Goal: Task Accomplishment & Management: Manage account settings

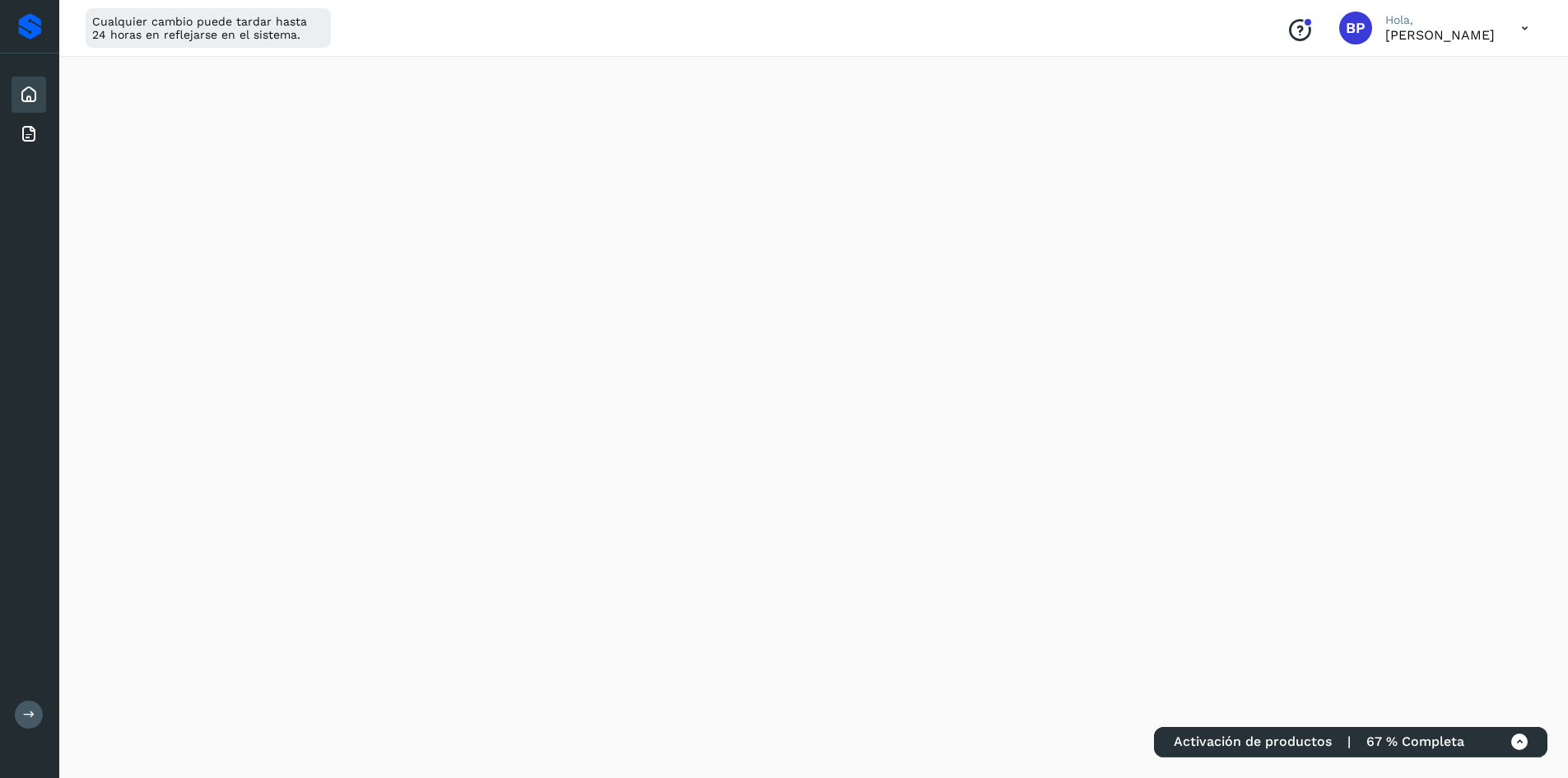
scroll to position [247, 0]
click at [22, 127] on icon at bounding box center [29, 134] width 20 height 20
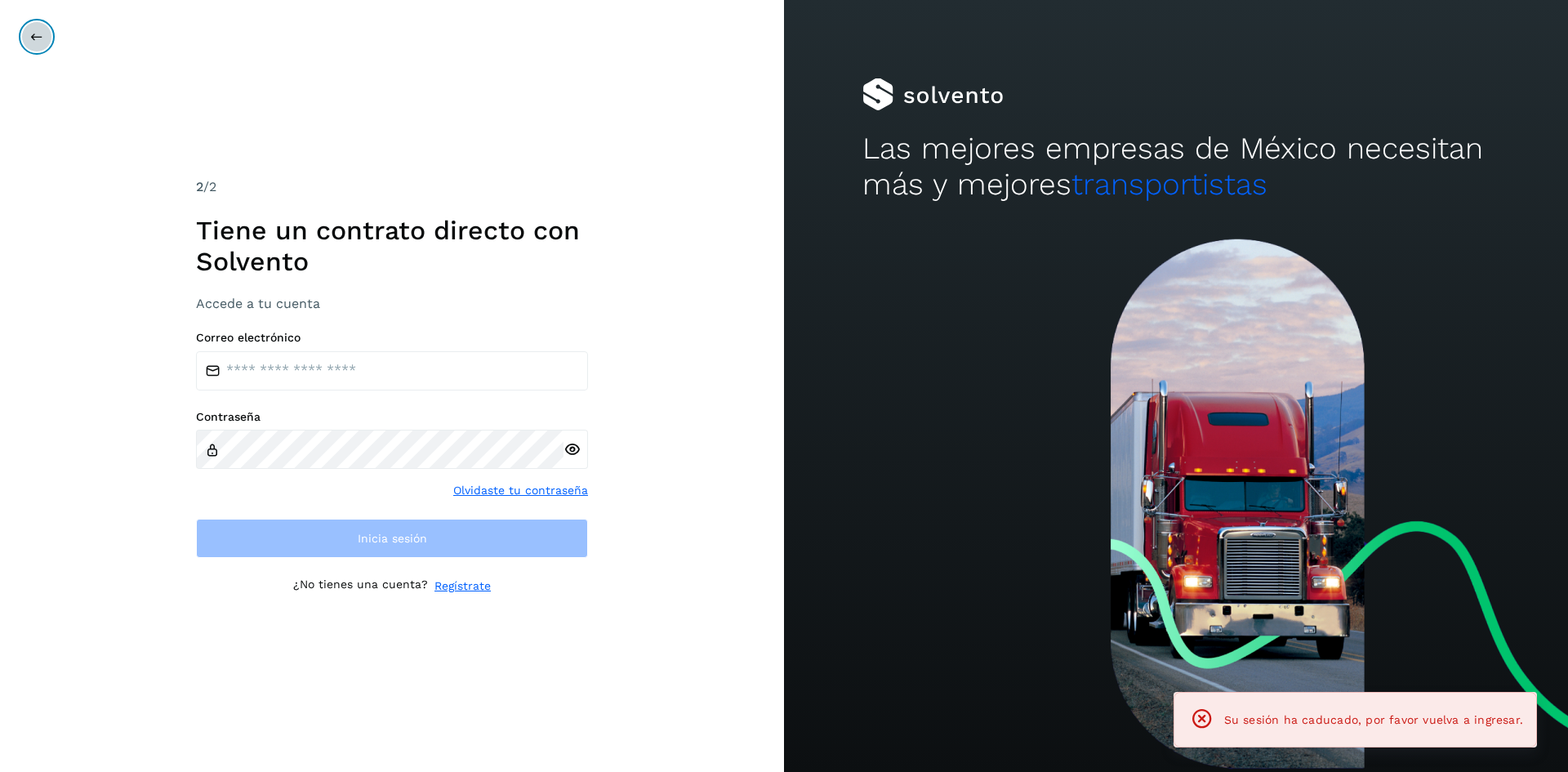
click at [37, 42] on icon at bounding box center [37, 37] width 13 height 13
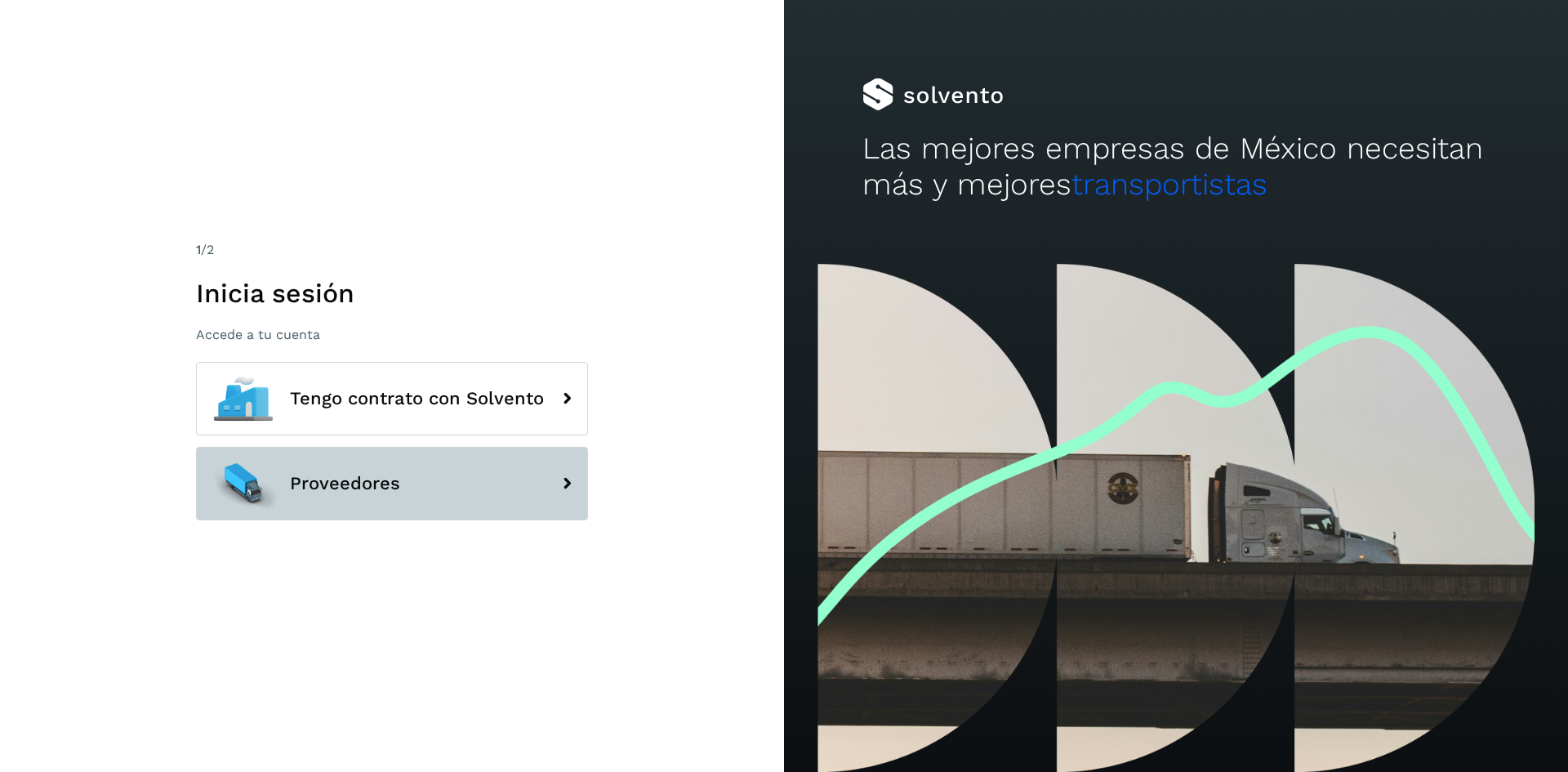
click at [561, 481] on icon at bounding box center [566, 483] width 32 height 32
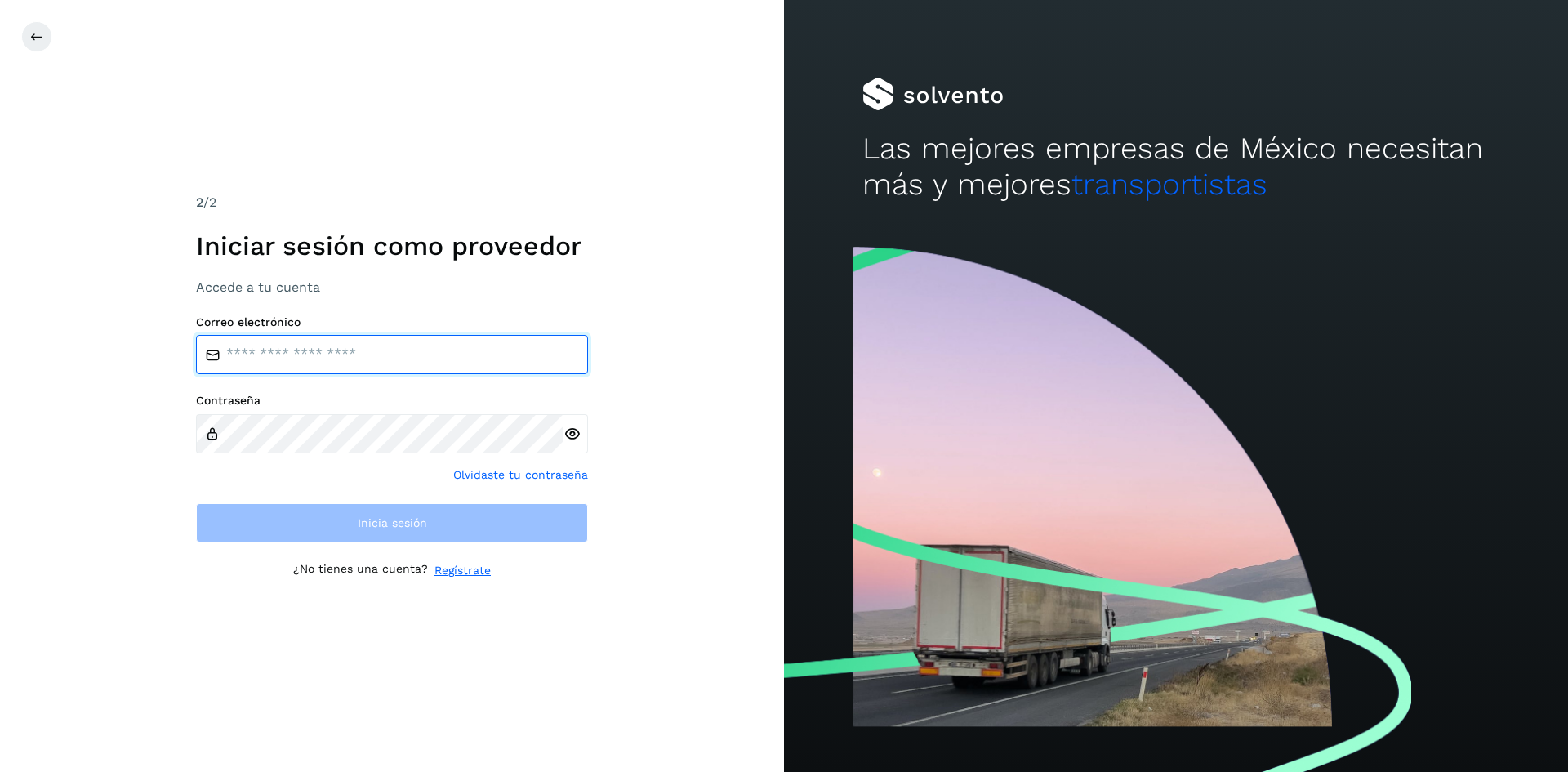
click at [295, 346] on input "email" at bounding box center [391, 354] width 392 height 39
